Goal: Transaction & Acquisition: Purchase product/service

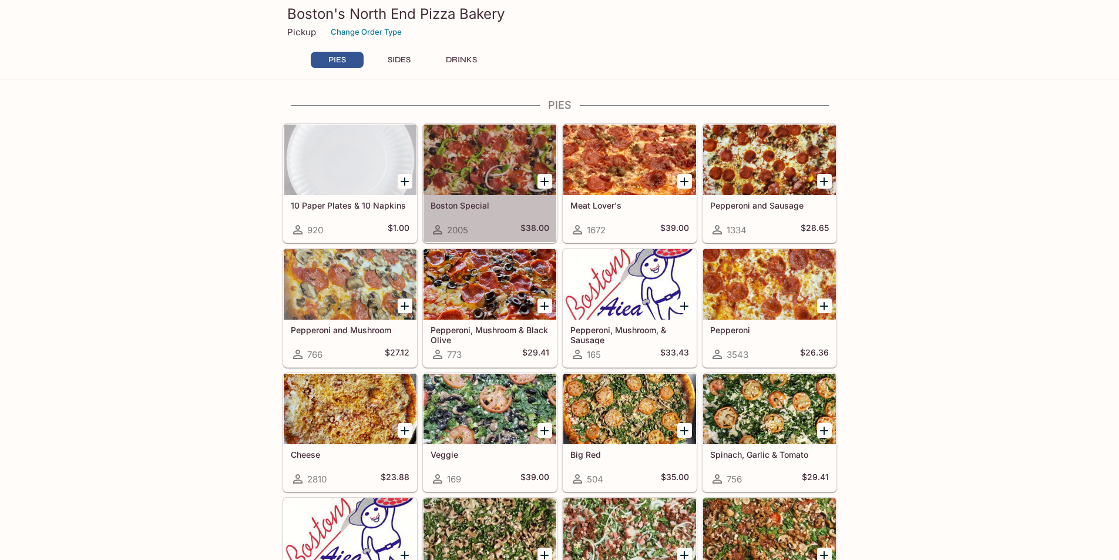
click at [481, 143] on div at bounding box center [490, 160] width 133 height 70
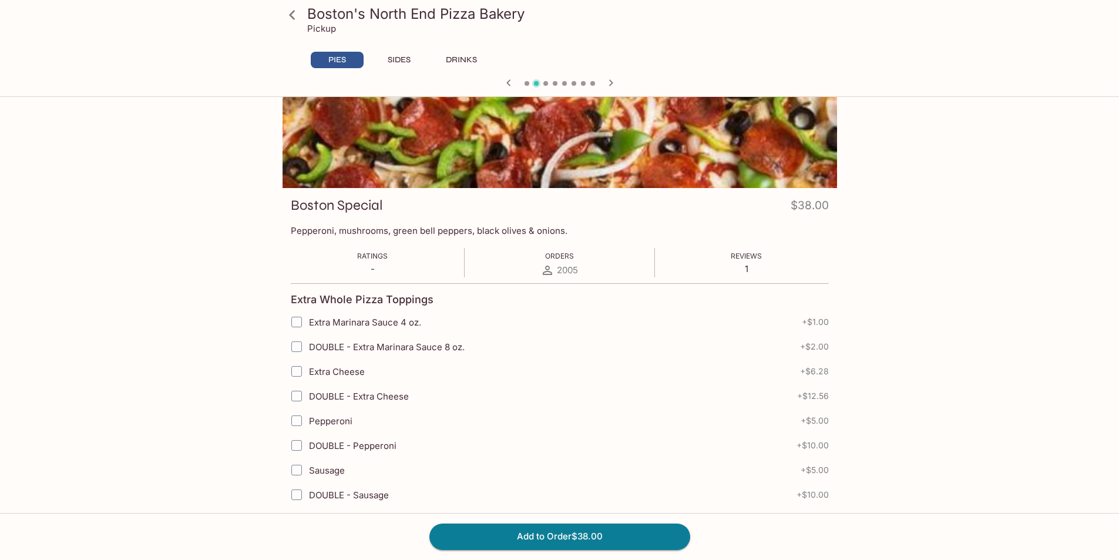
scroll to position [59, 0]
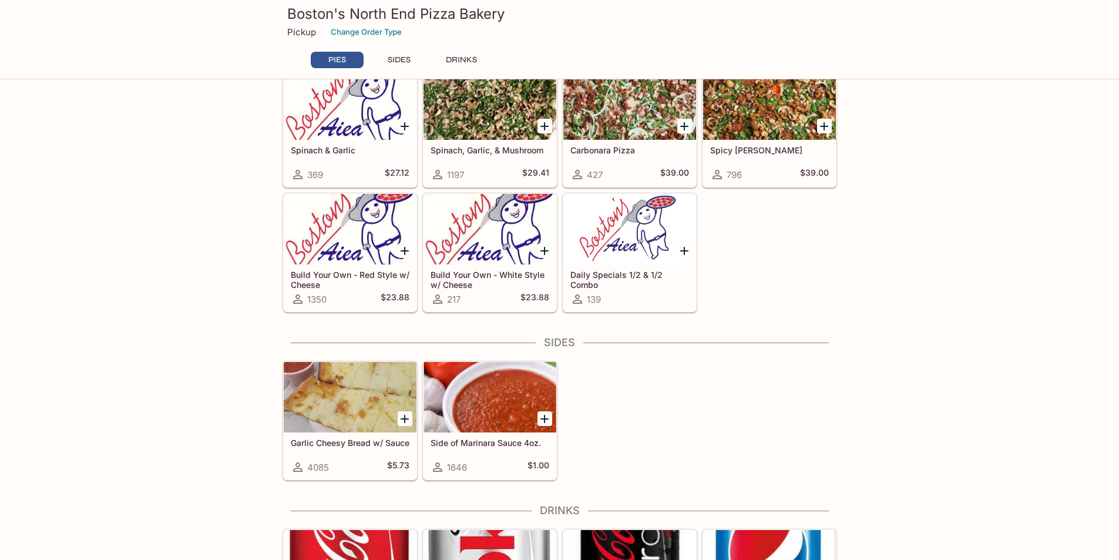
scroll to position [529, 0]
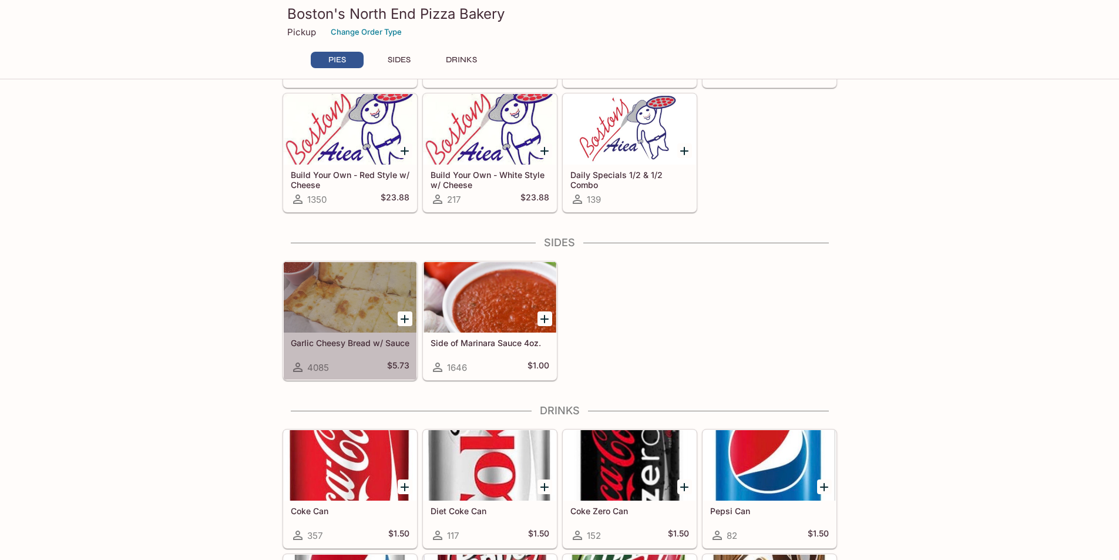
click at [337, 305] on div at bounding box center [350, 297] width 133 height 70
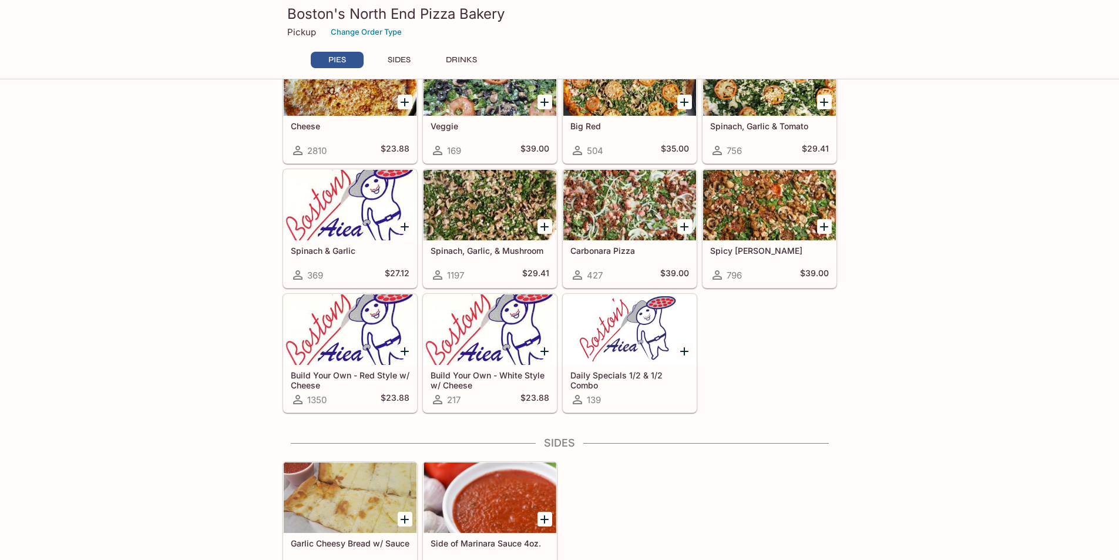
scroll to position [238, 0]
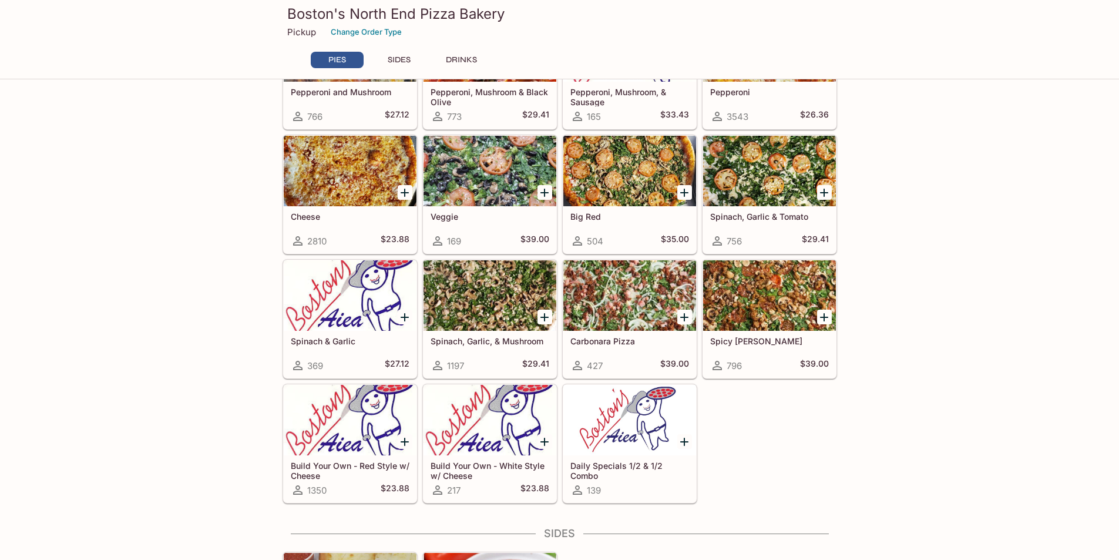
click at [774, 276] on div at bounding box center [769, 295] width 133 height 70
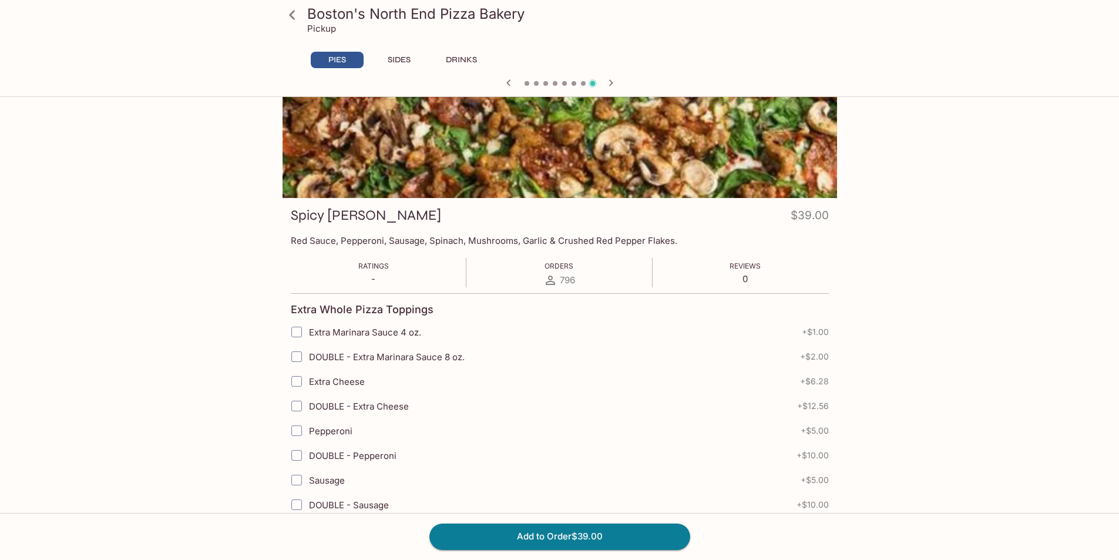
scroll to position [59, 0]
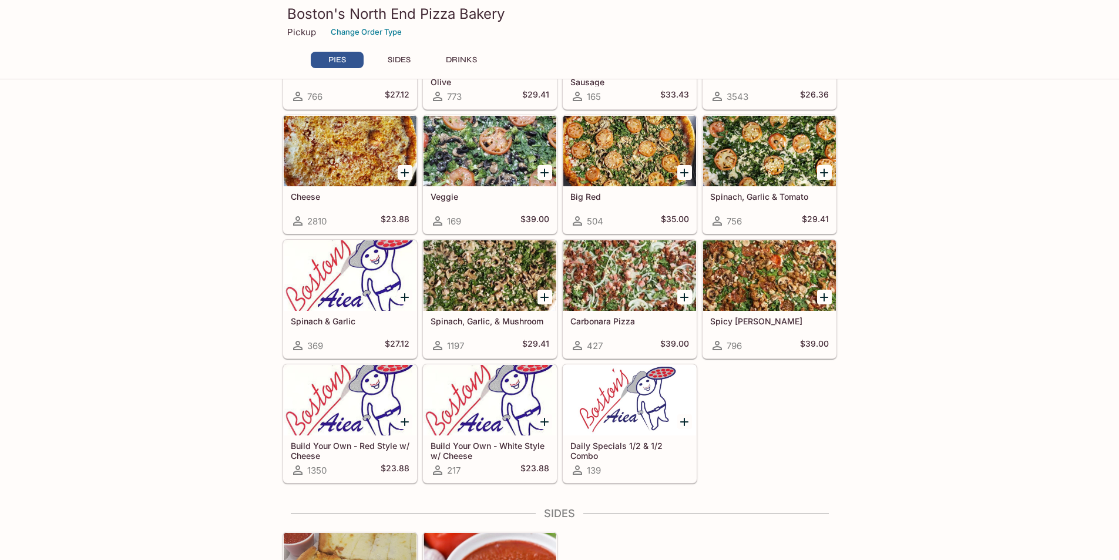
scroll to position [238, 0]
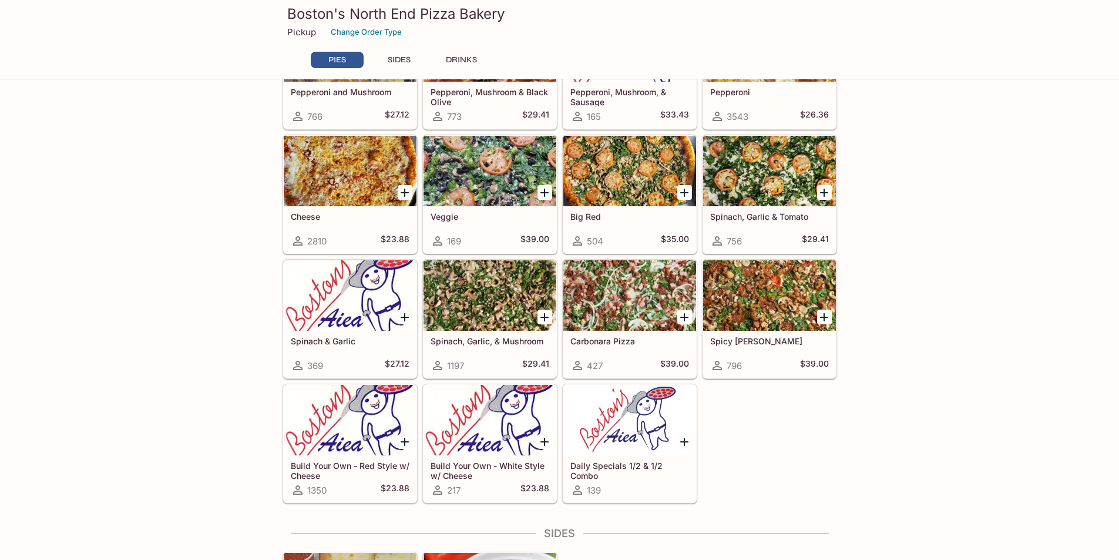
click at [617, 277] on div at bounding box center [629, 295] width 133 height 70
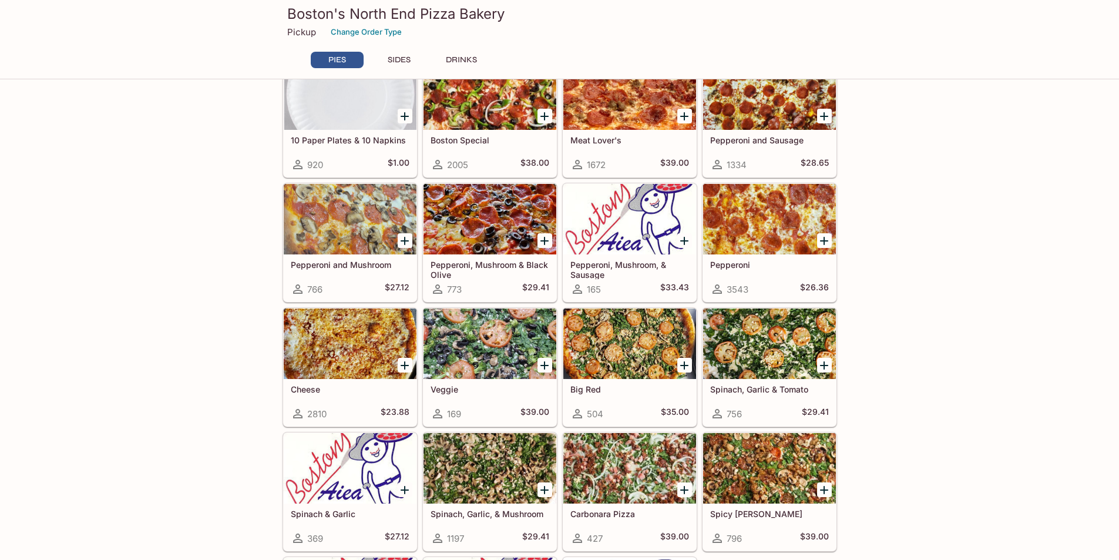
scroll to position [3, 0]
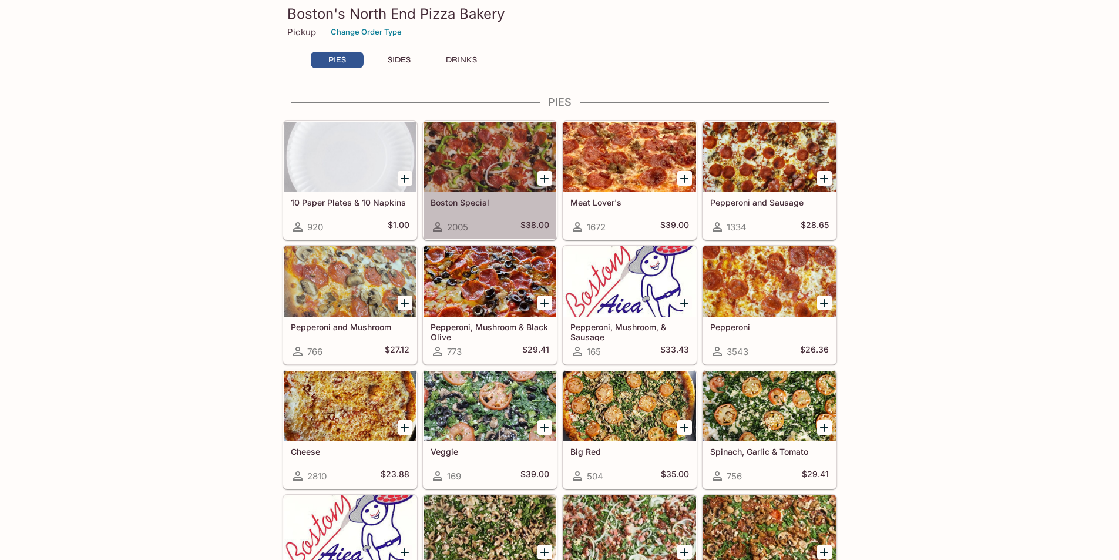
click at [500, 160] on div at bounding box center [490, 157] width 133 height 70
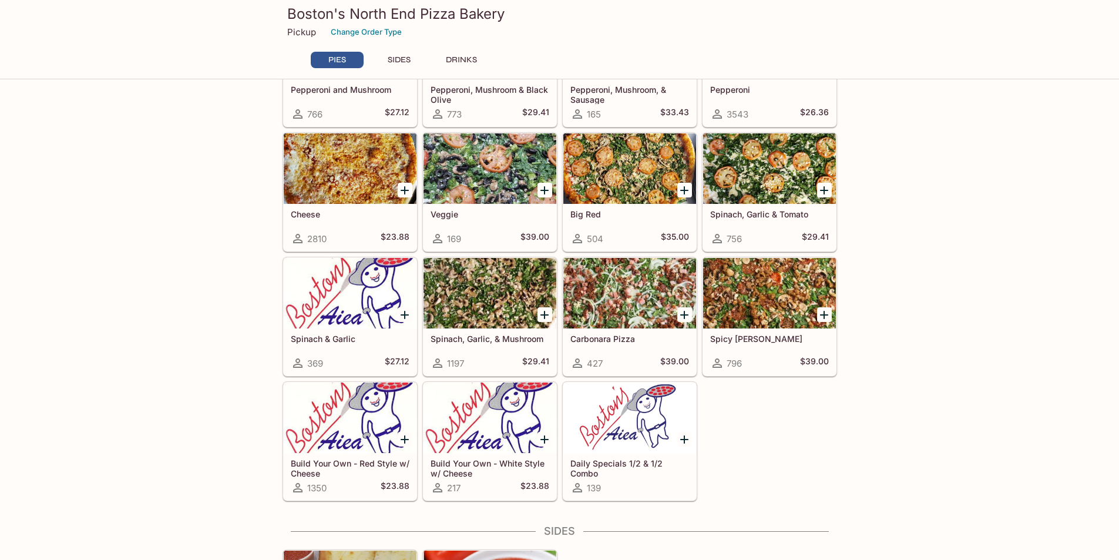
scroll to position [179, 0]
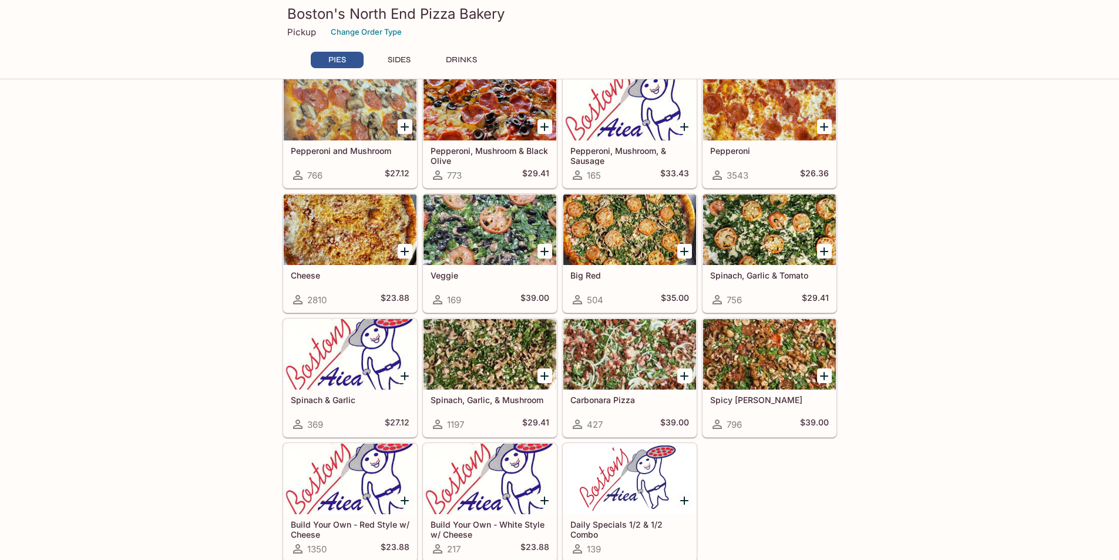
click at [330, 351] on div at bounding box center [350, 354] width 133 height 70
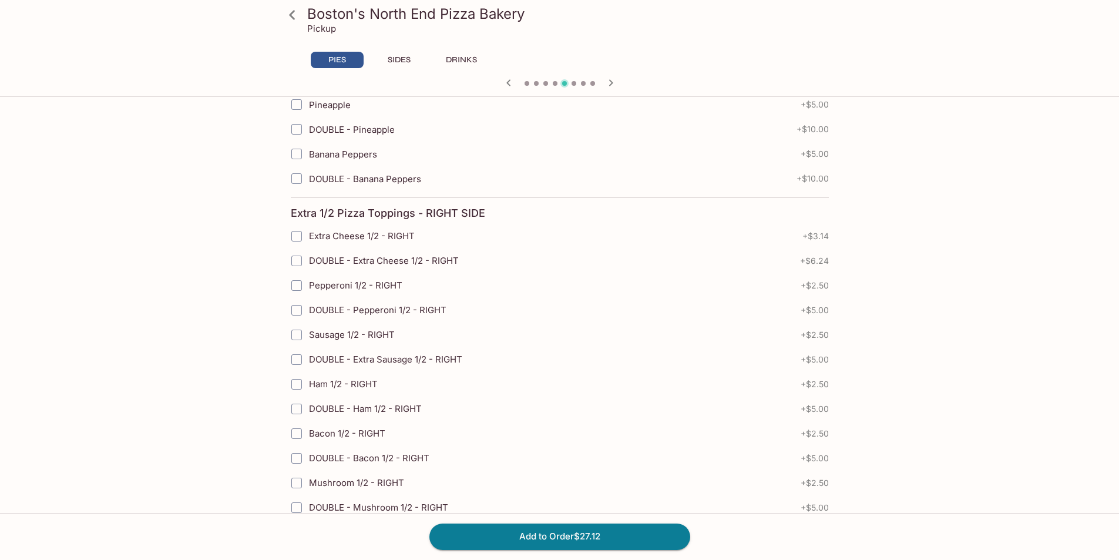
scroll to position [1175, 0]
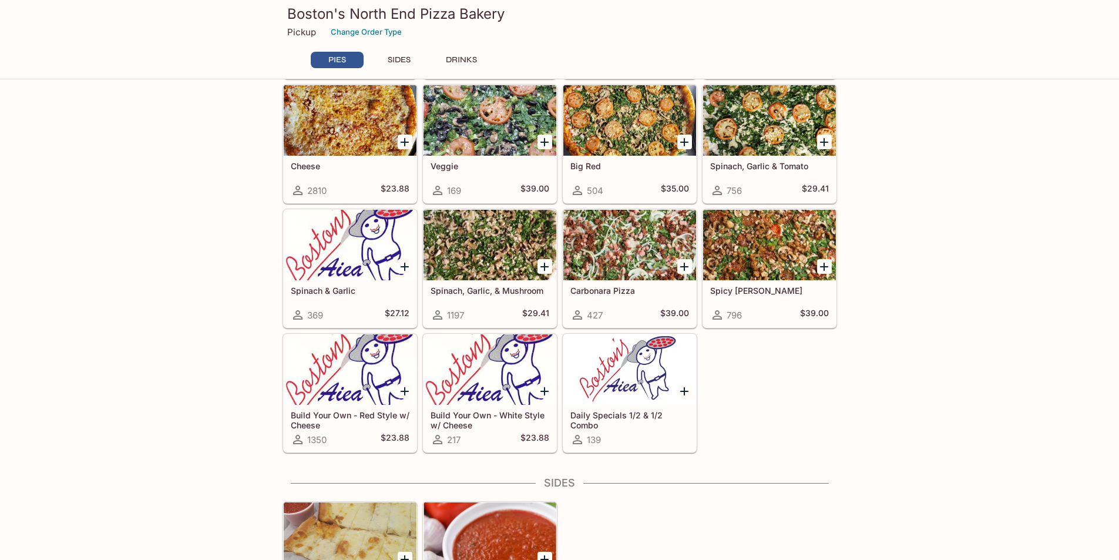
scroll to position [297, 0]
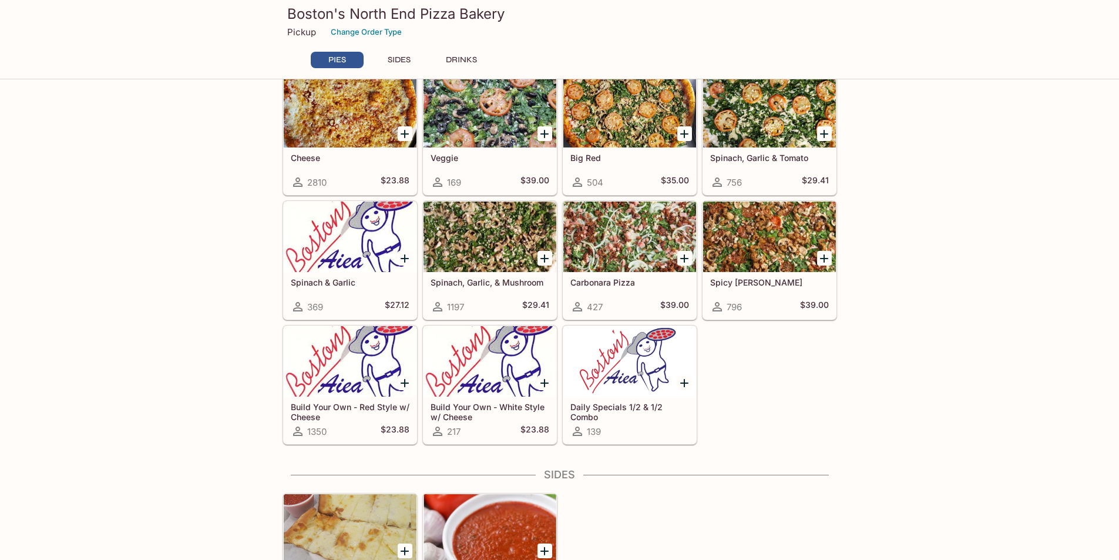
click at [624, 357] on div at bounding box center [629, 361] width 133 height 70
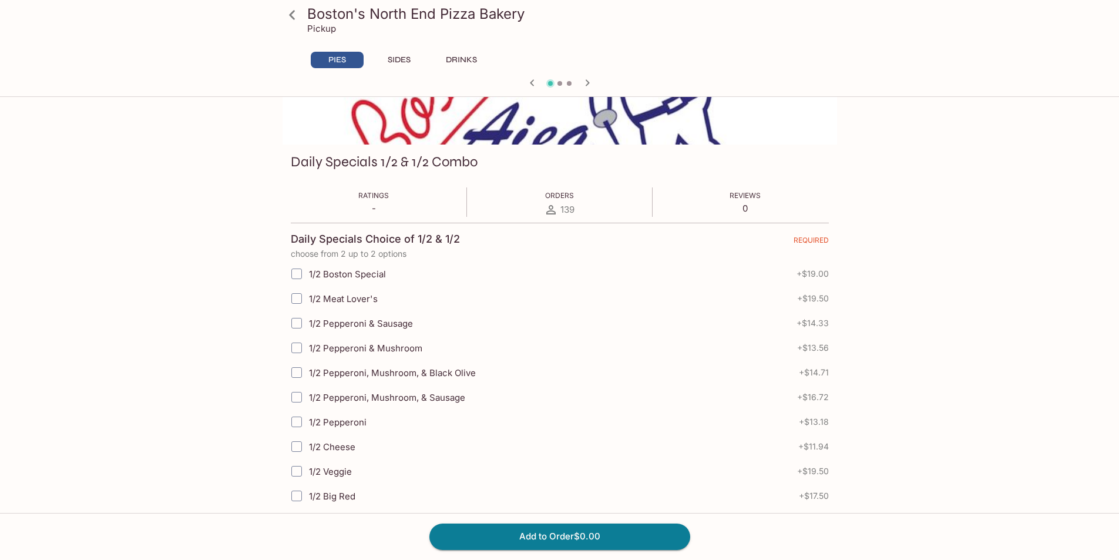
scroll to position [117, 0]
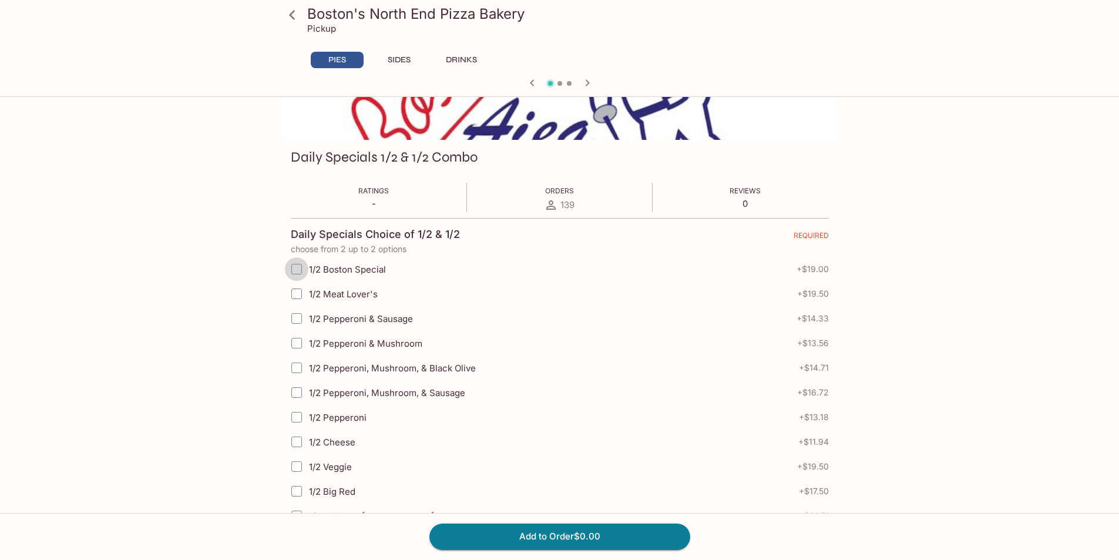
click at [296, 267] on input "1/2 Boston Special" at bounding box center [296, 268] width 23 height 23
checkbox input "true"
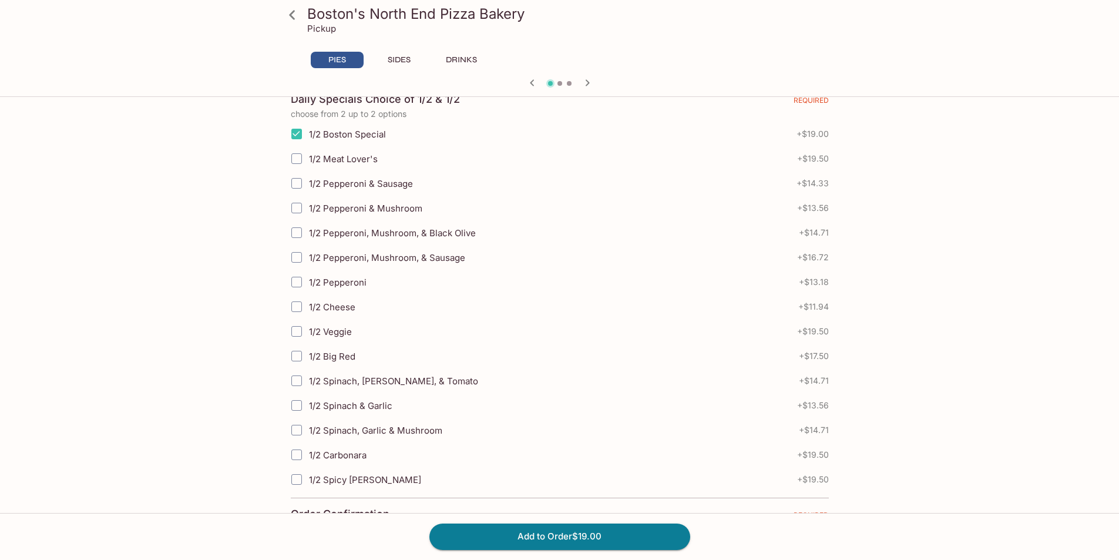
scroll to position [294, 0]
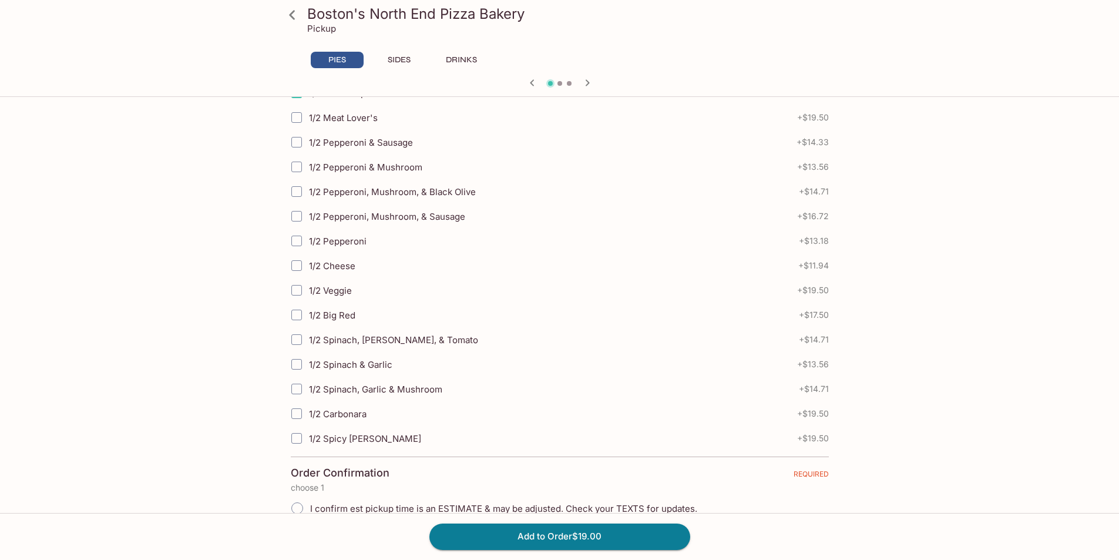
click at [294, 363] on input "1/2 Spinach & Garlic" at bounding box center [296, 363] width 23 height 23
checkbox input "true"
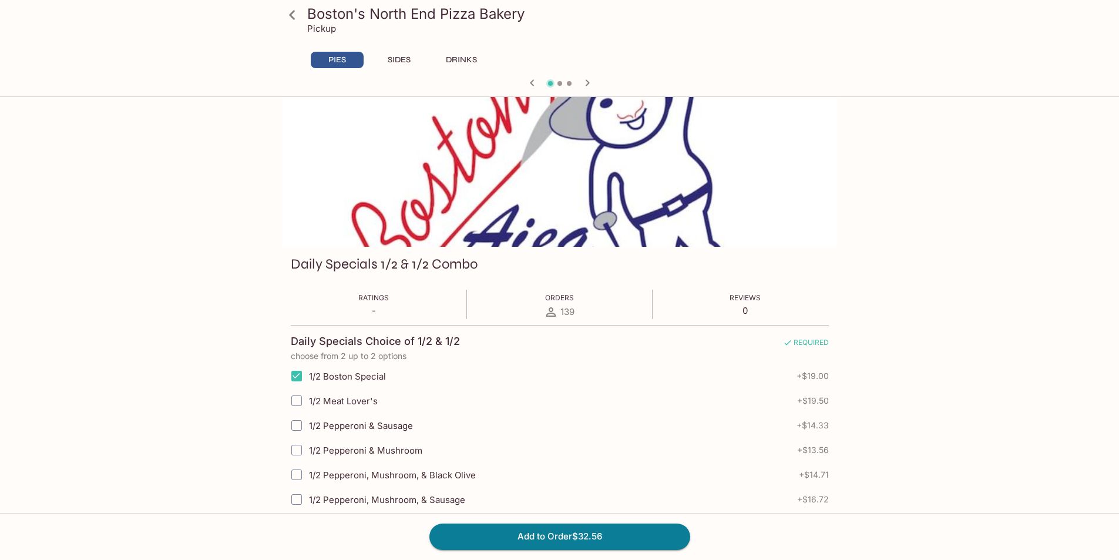
scroll to position [0, 0]
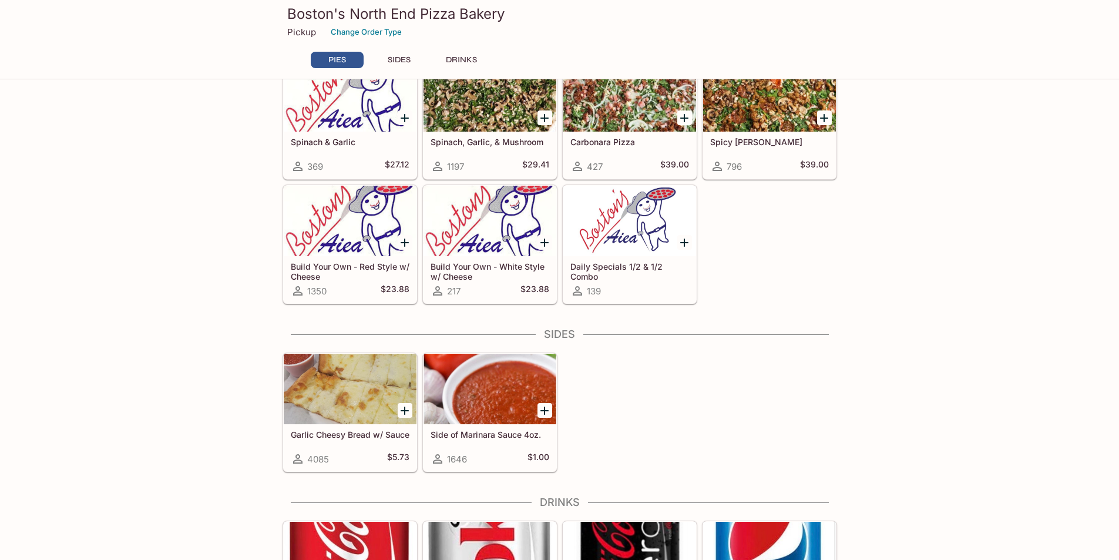
scroll to position [529, 0]
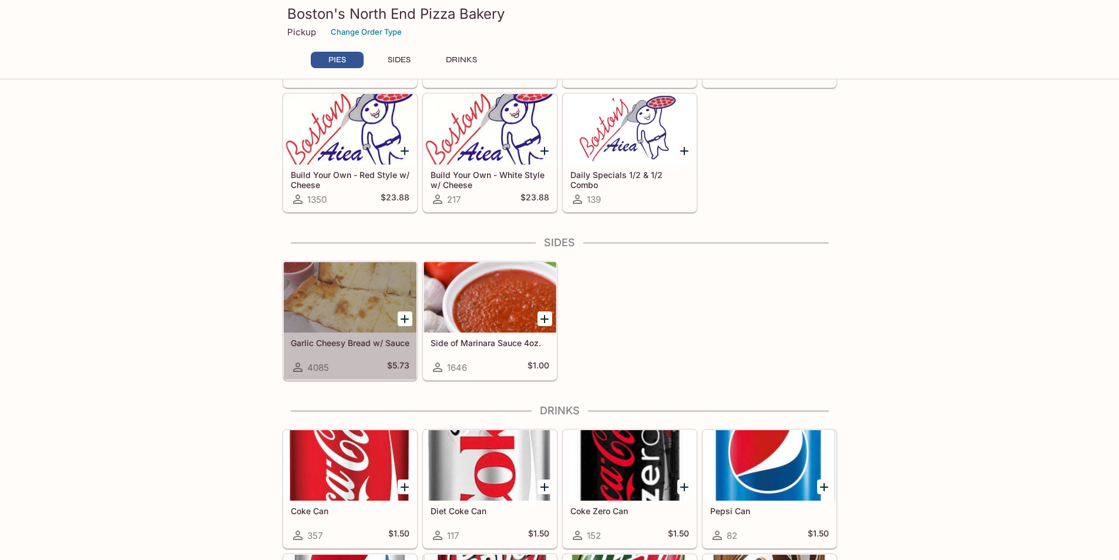
click at [346, 295] on div at bounding box center [350, 297] width 133 height 70
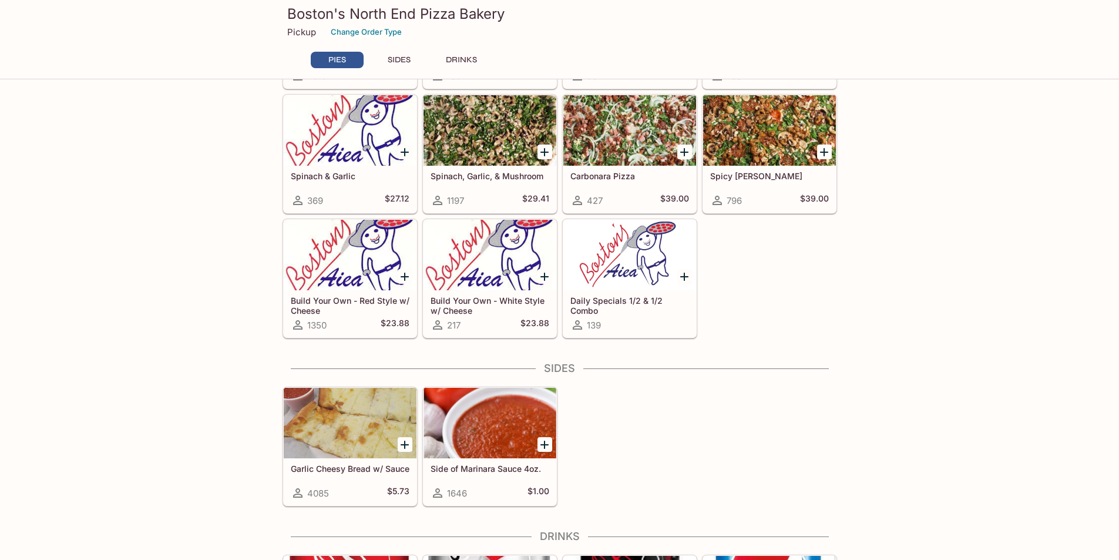
scroll to position [352, 0]
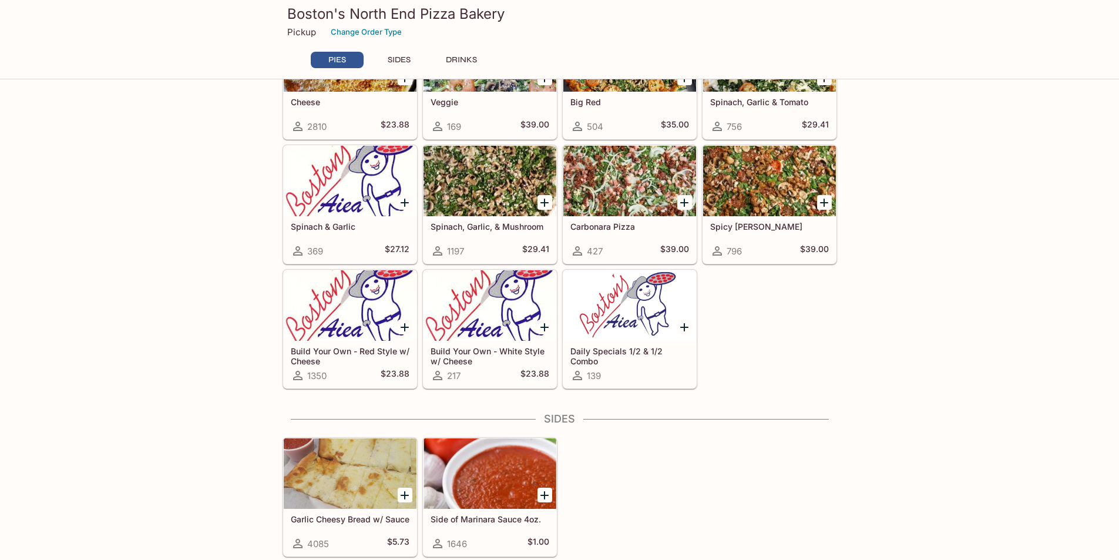
click at [602, 320] on div at bounding box center [629, 305] width 133 height 70
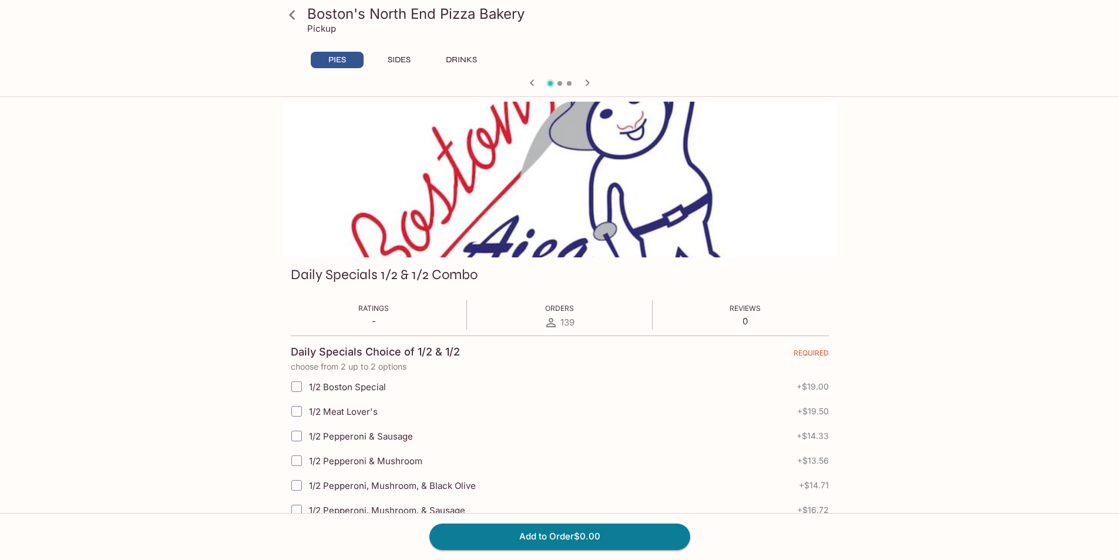
click at [303, 382] on input "1/2 Boston Special" at bounding box center [296, 386] width 23 height 23
checkbox input "true"
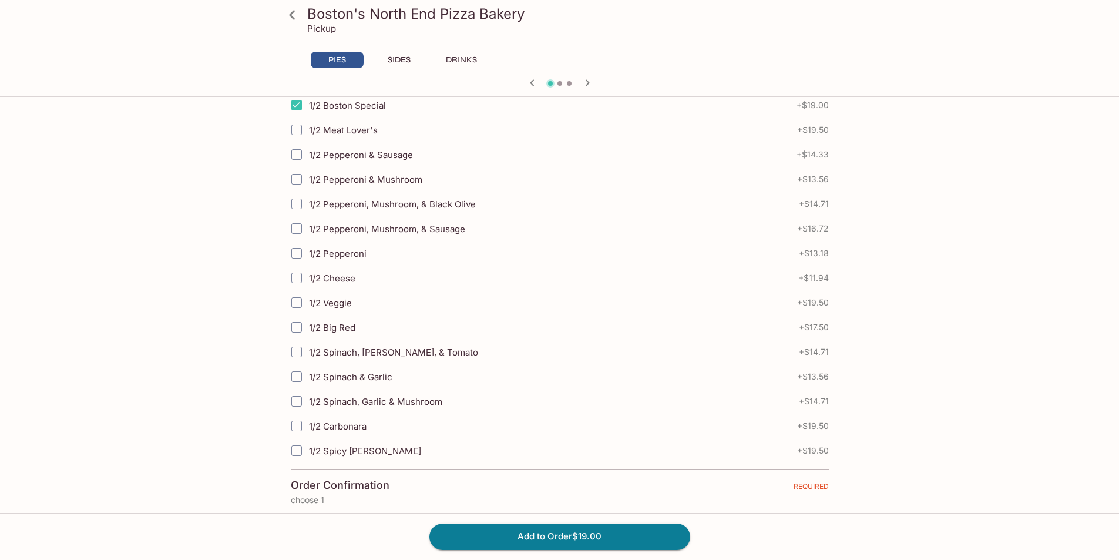
scroll to position [294, 0]
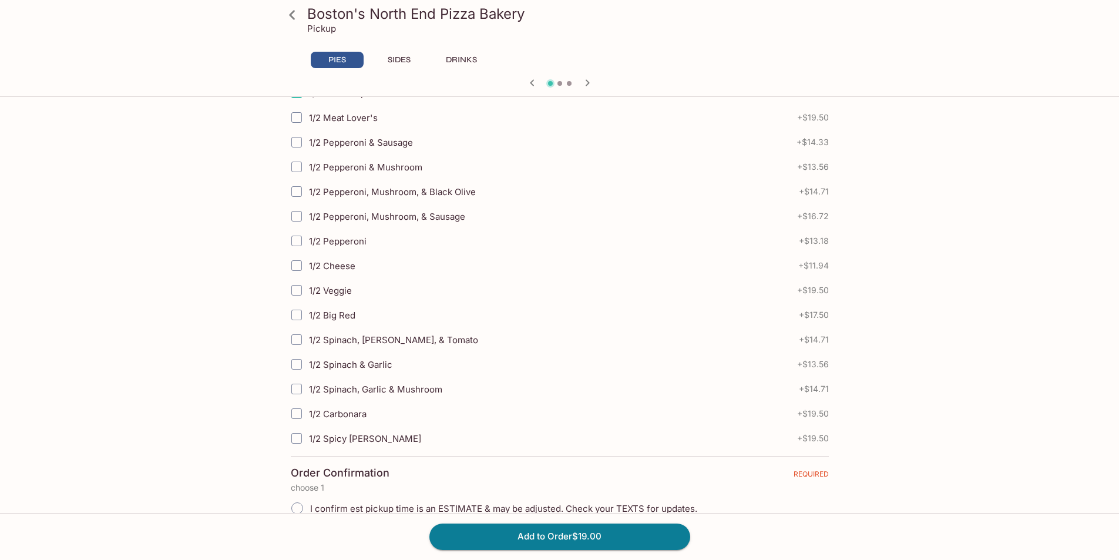
click at [292, 364] on input "1/2 Spinach & Garlic" at bounding box center [296, 363] width 23 height 23
checkbox input "true"
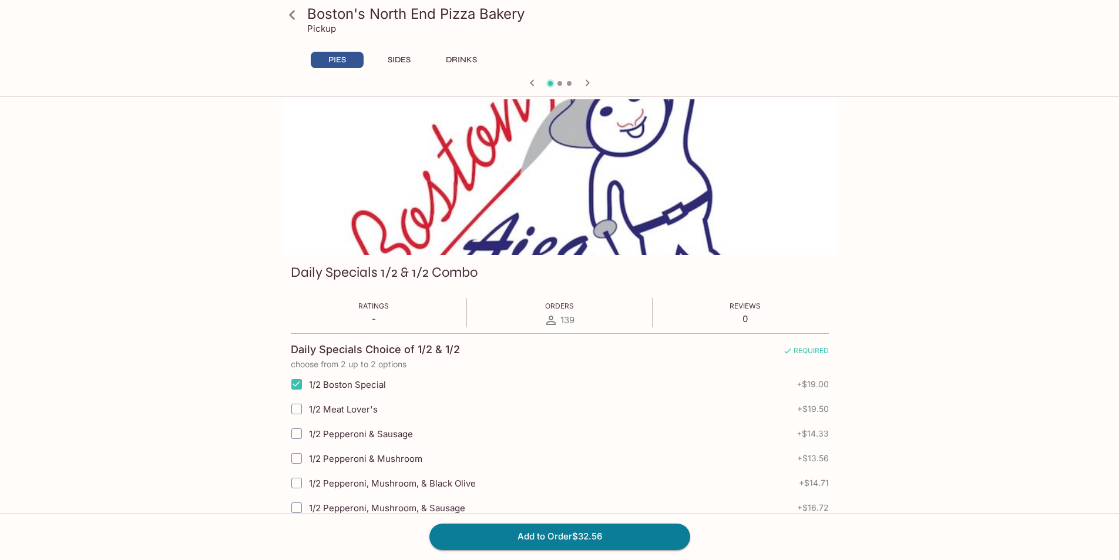
scroll to position [0, 0]
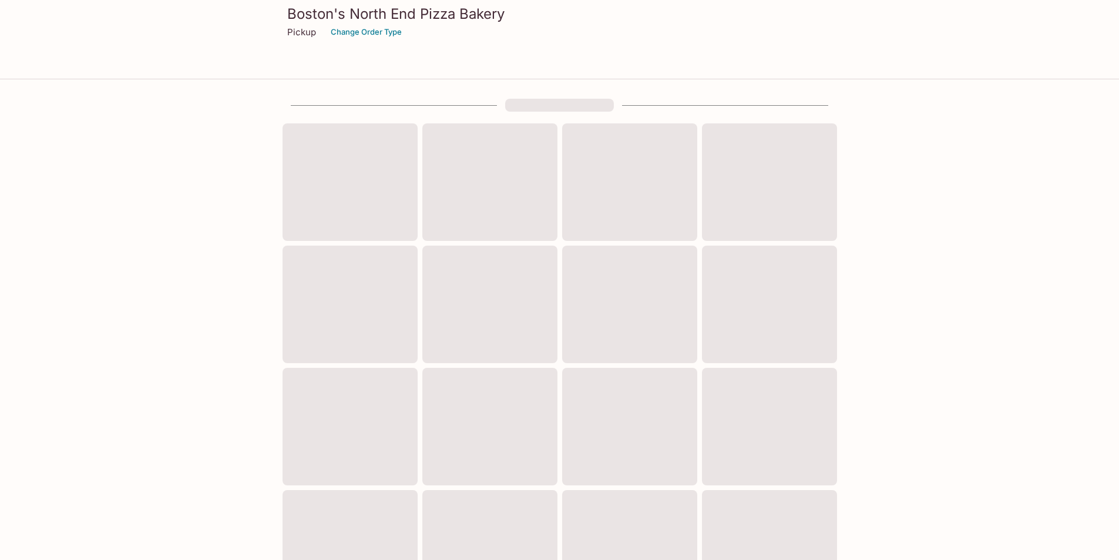
scroll to position [292, 0]
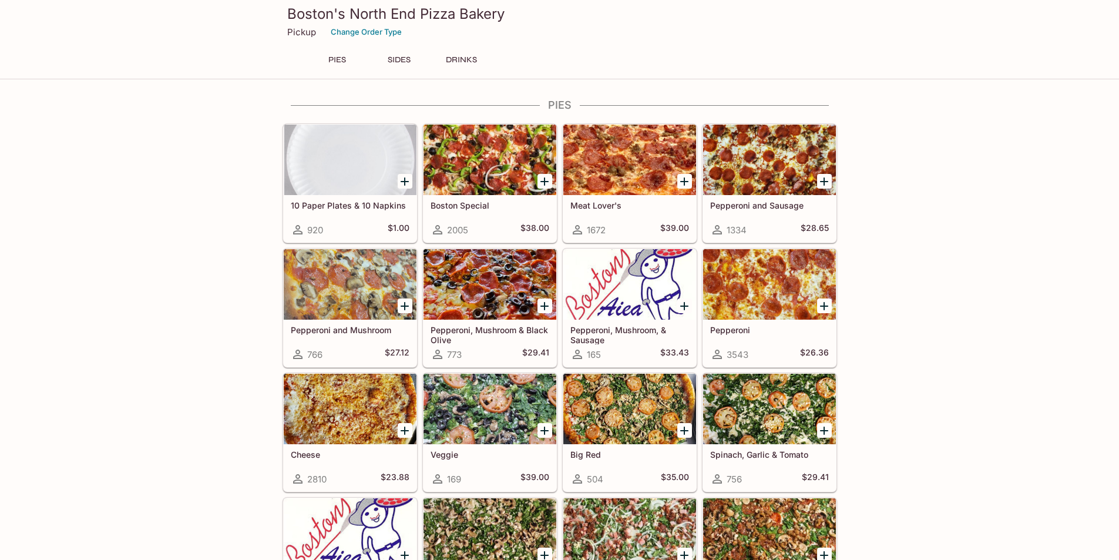
click at [400, 59] on button "SIDES" at bounding box center [399, 60] width 53 height 16
click at [395, 59] on button "SIDES" at bounding box center [399, 60] width 53 height 16
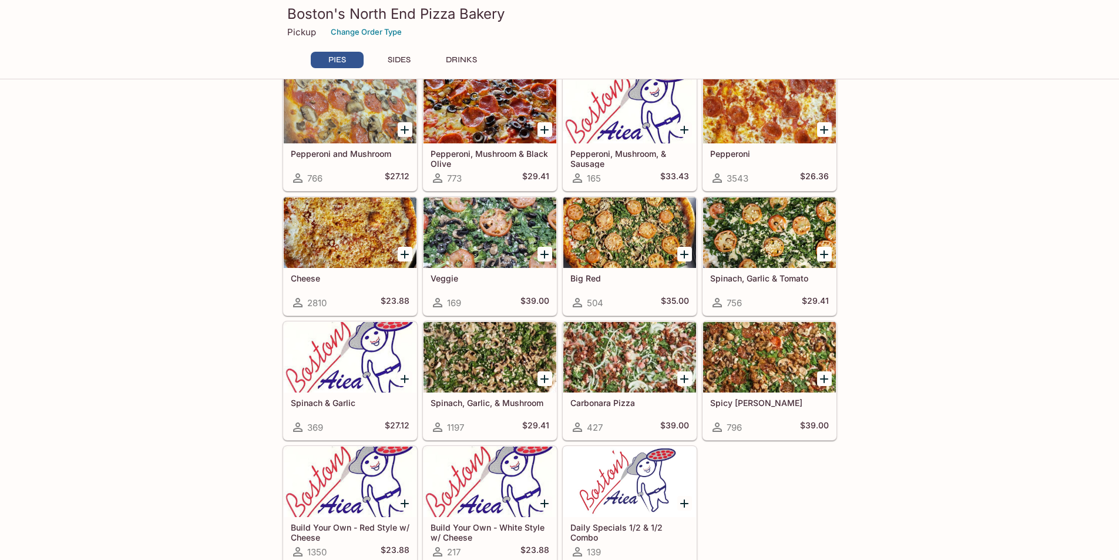
scroll to position [117, 0]
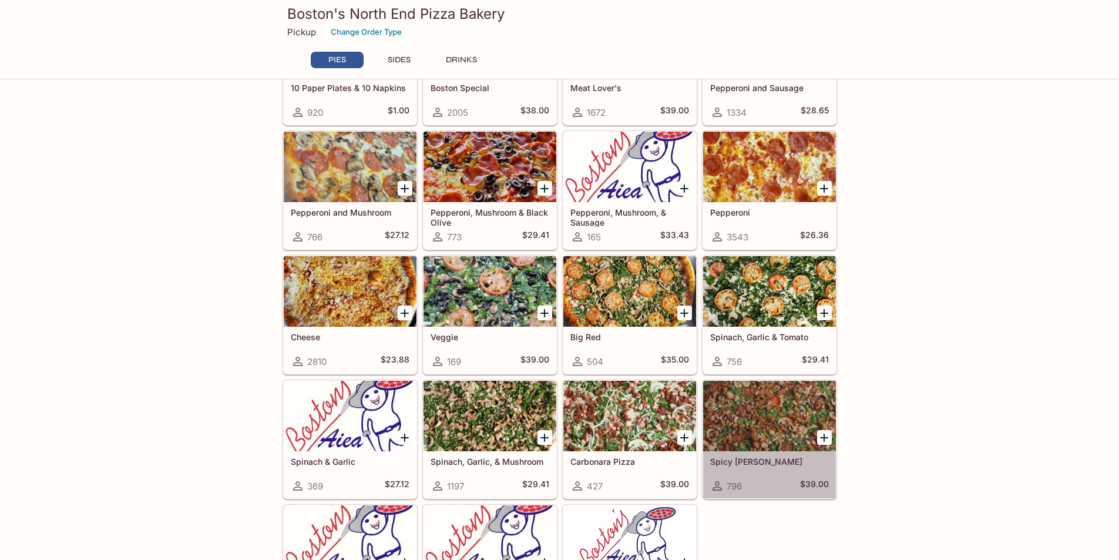
click at [776, 406] on div at bounding box center [769, 416] width 133 height 70
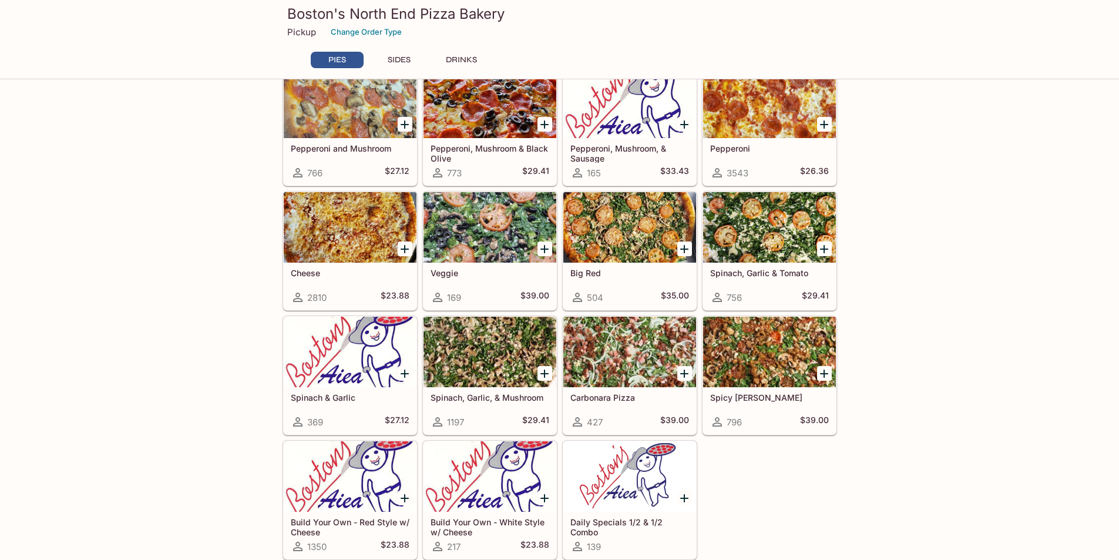
scroll to position [294, 0]
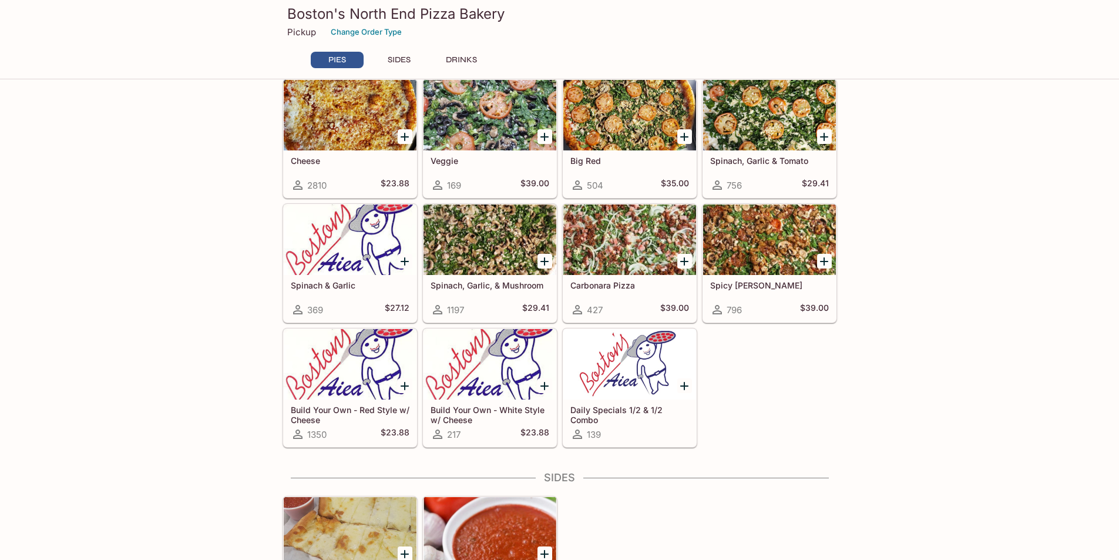
click at [509, 359] on div at bounding box center [490, 364] width 133 height 70
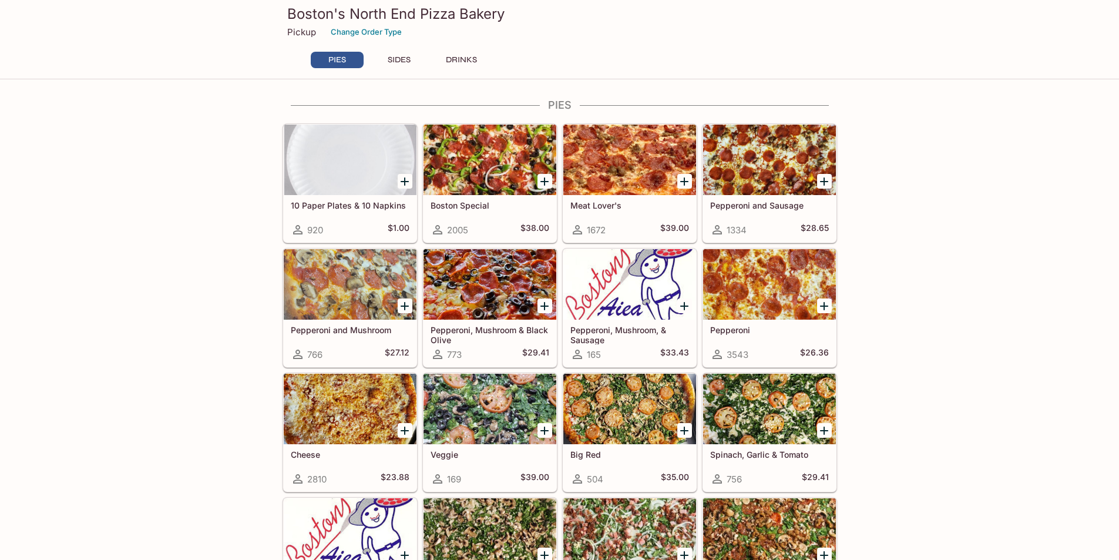
click at [619, 154] on div at bounding box center [629, 160] width 133 height 70
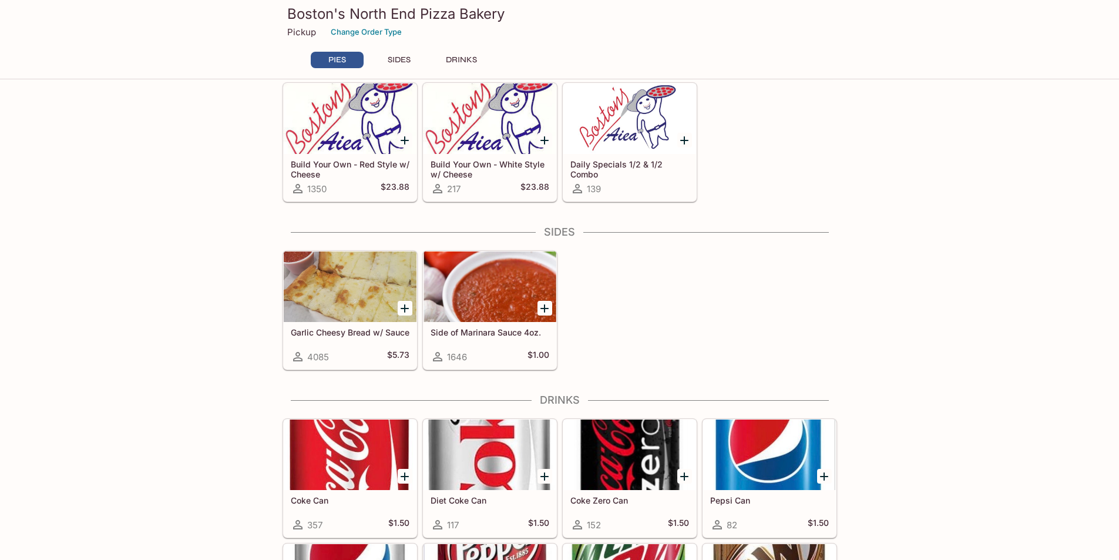
scroll to position [473, 0]
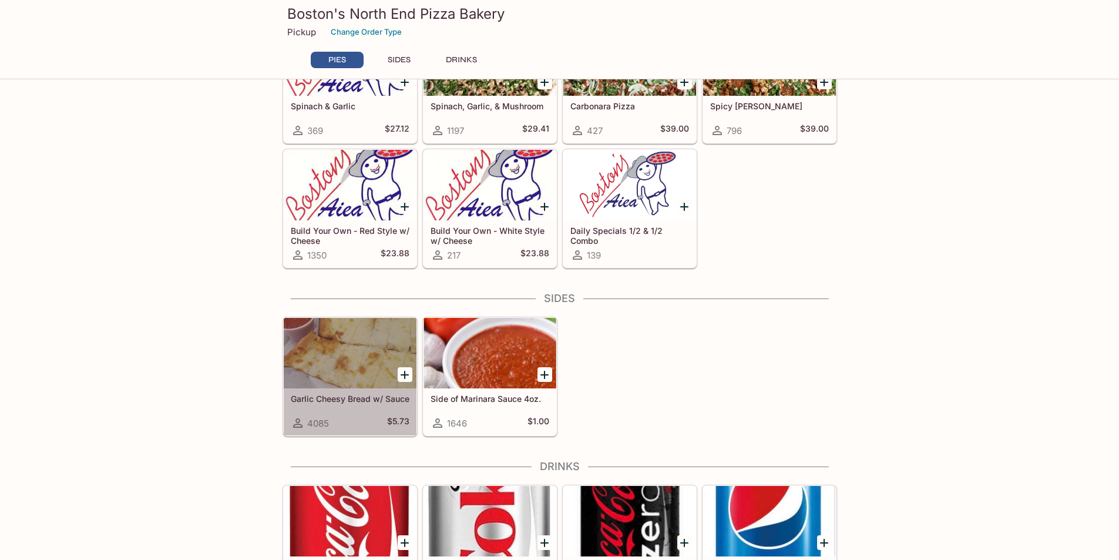
click at [348, 339] on div at bounding box center [350, 353] width 133 height 70
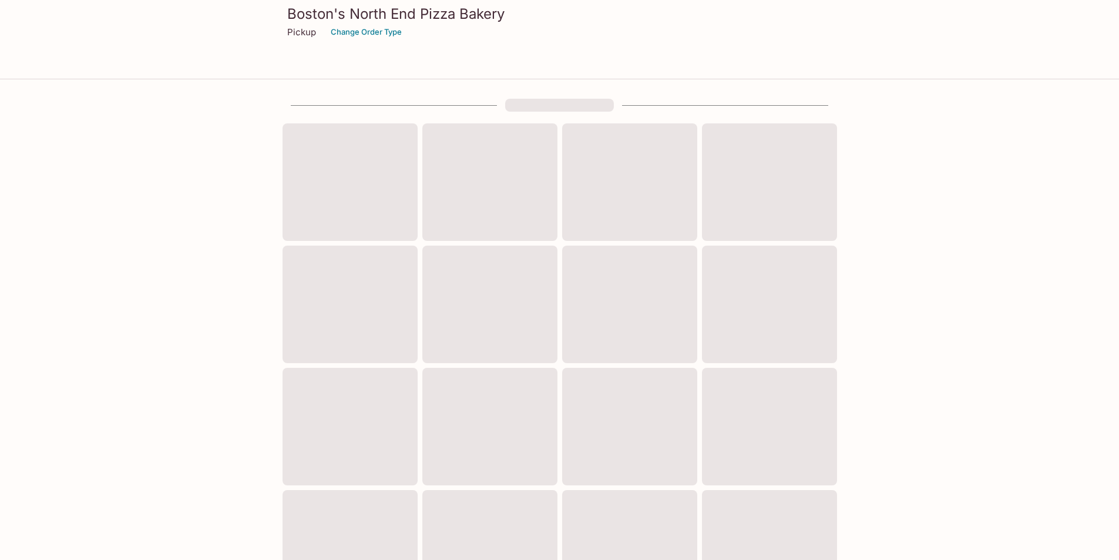
scroll to position [292, 0]
